Goal: Task Accomplishment & Management: Complete application form

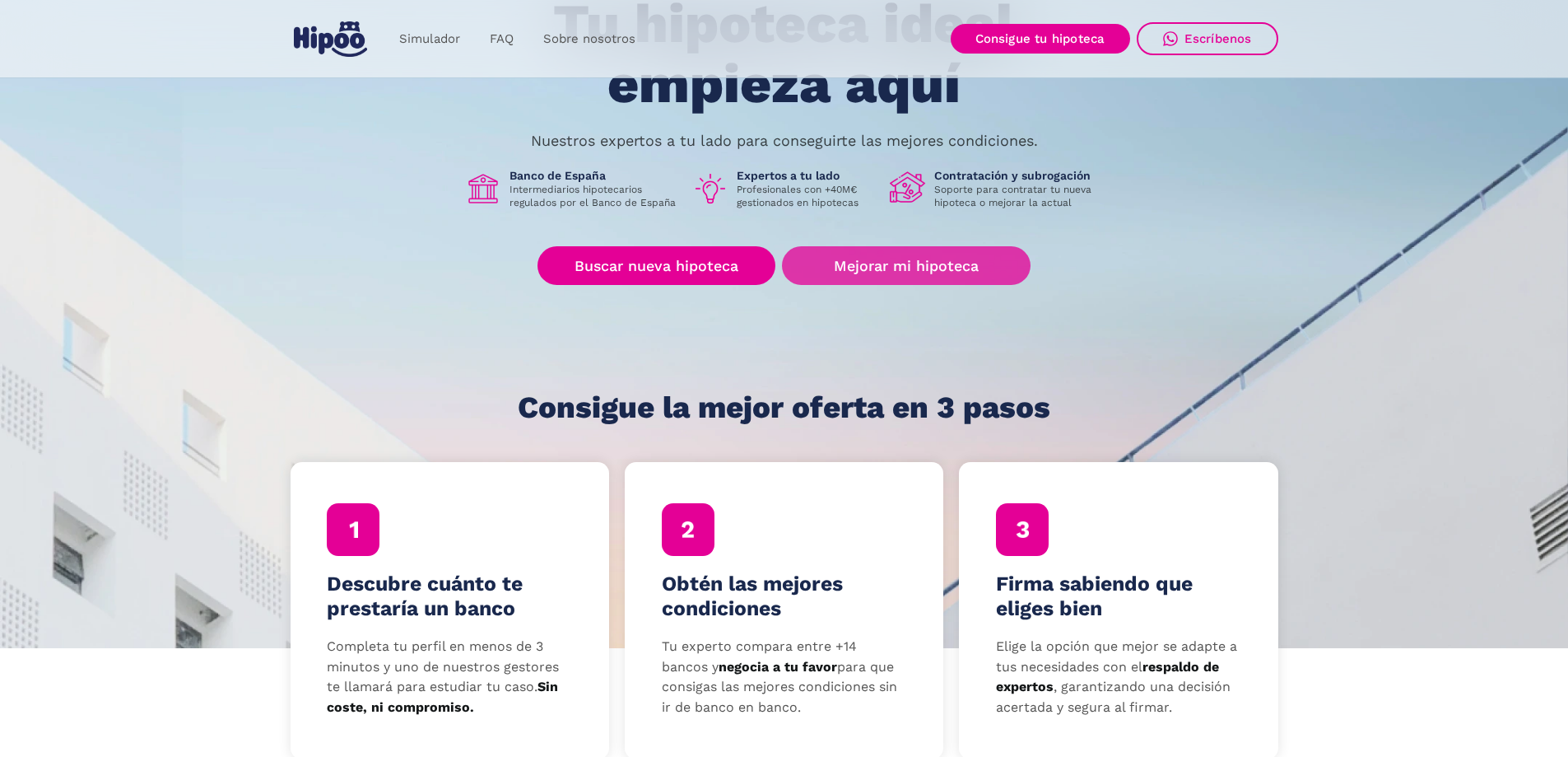
scroll to position [247, 0]
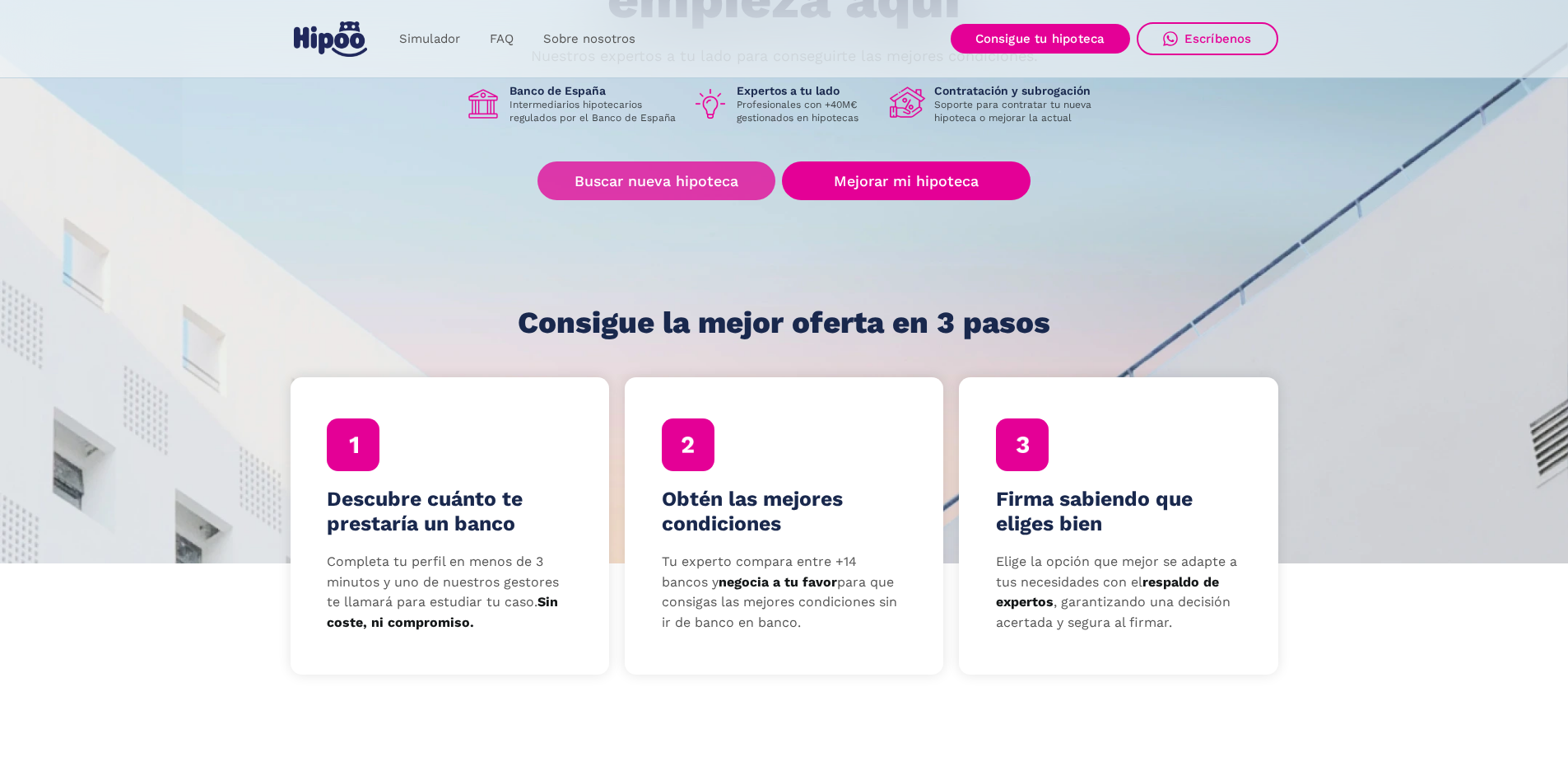
click at [704, 182] on link "Buscar nueva hipoteca" at bounding box center [656, 181] width 238 height 38
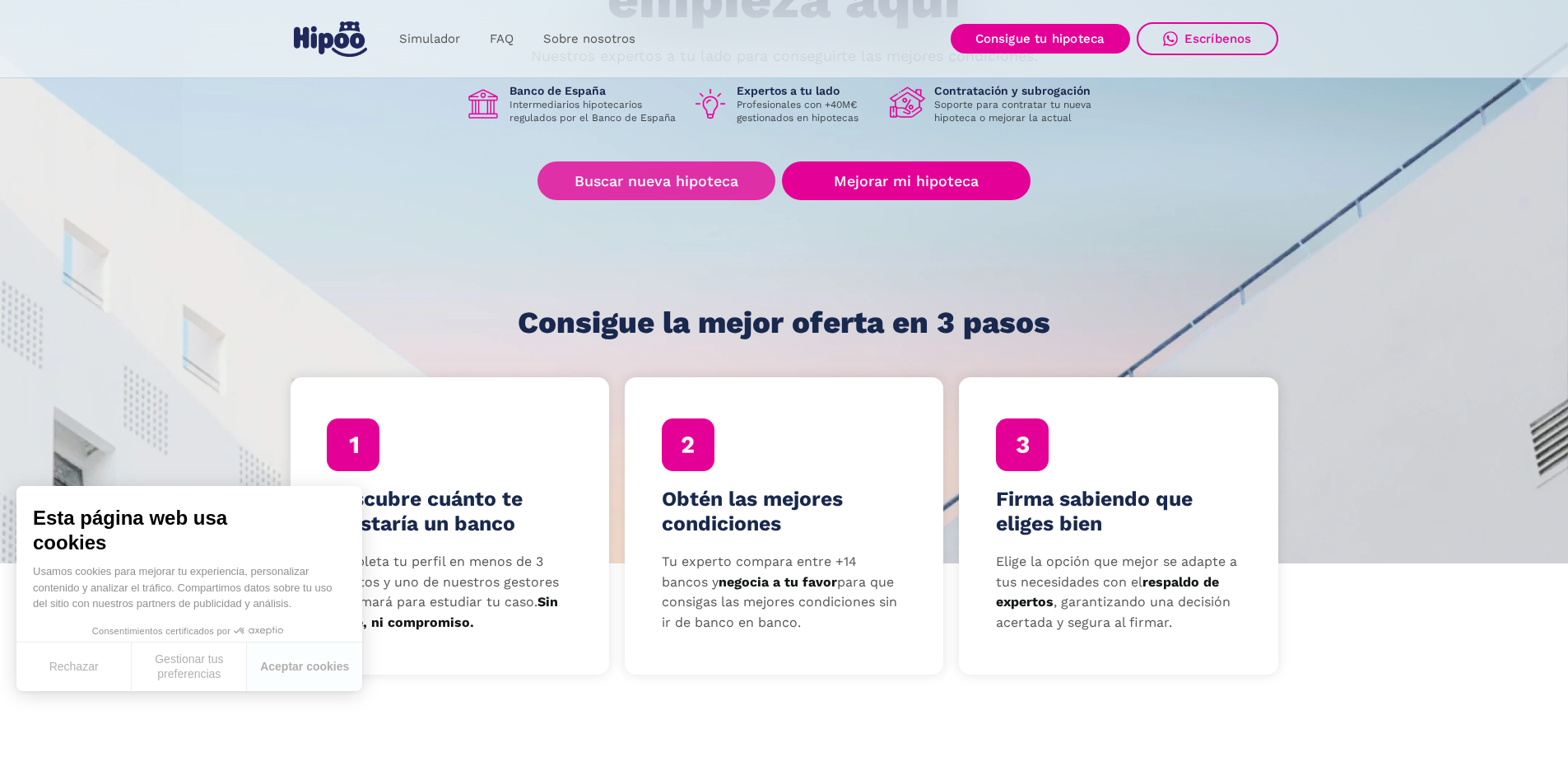
click at [617, 176] on link "Buscar nueva hipoteca" at bounding box center [656, 181] width 238 height 38
